Goal: Information Seeking & Learning: Learn about a topic

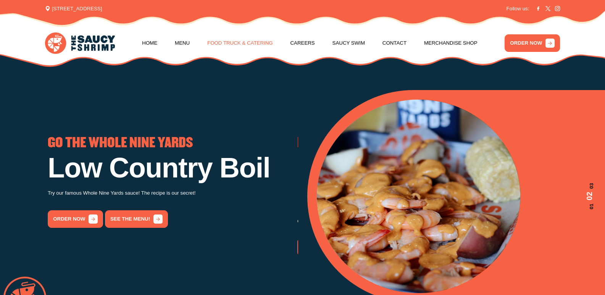
click at [251, 44] on link "Food Truck & Catering" at bounding box center [240, 43] width 66 height 29
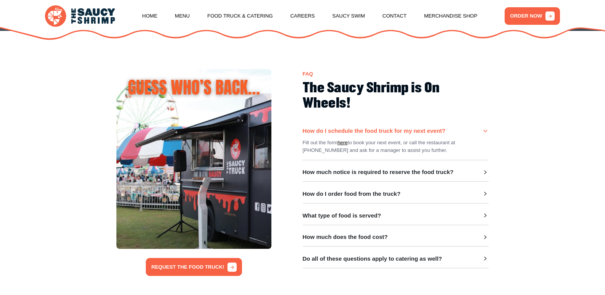
scroll to position [209, 0]
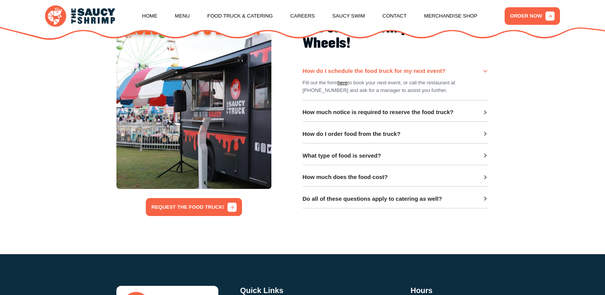
click at [430, 201] on h3 "Do all of these questions apply to catering as well?" at bounding box center [372, 198] width 139 height 7
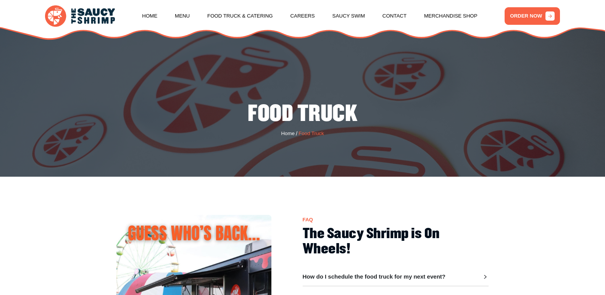
scroll to position [0, 0]
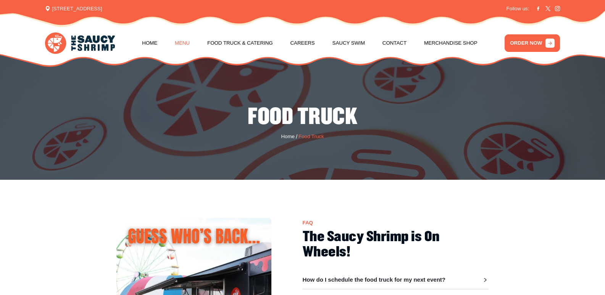
click at [177, 42] on link "Menu" at bounding box center [182, 43] width 15 height 29
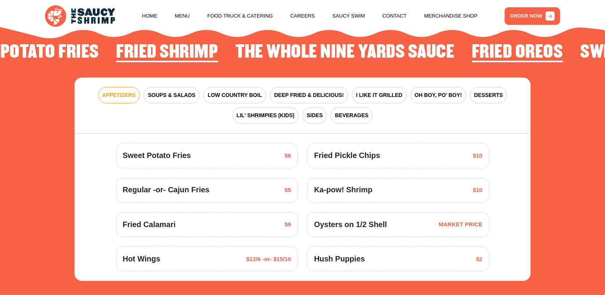
scroll to position [977, 0]
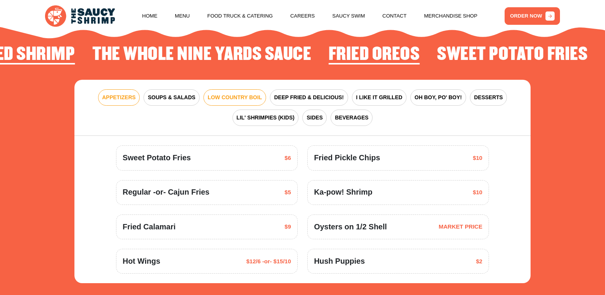
click at [217, 100] on span "LOW COUNTRY BOIL" at bounding box center [235, 97] width 54 height 8
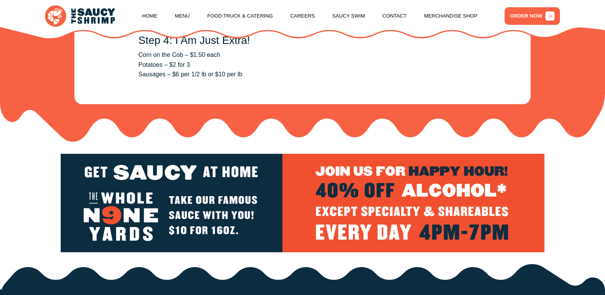
scroll to position [1460, 0]
